Goal: Task Accomplishment & Management: Manage account settings

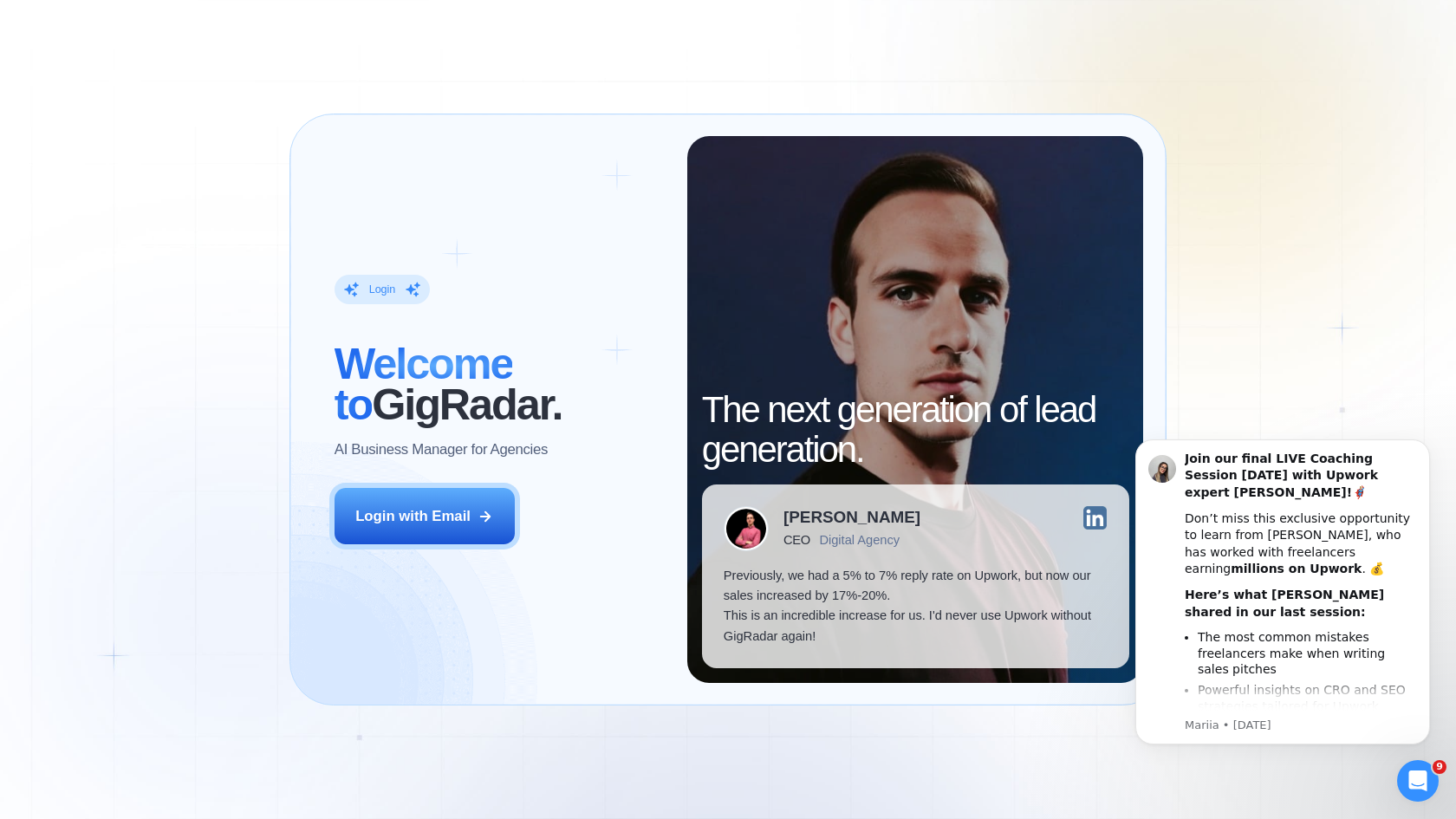
click at [260, 294] on div "Login ‍ Welcome to GigRadar. AI Business Manager for Agencies Login with Email …" at bounding box center [728, 410] width 1456 height 819
